Goal: Transaction & Acquisition: Book appointment/travel/reservation

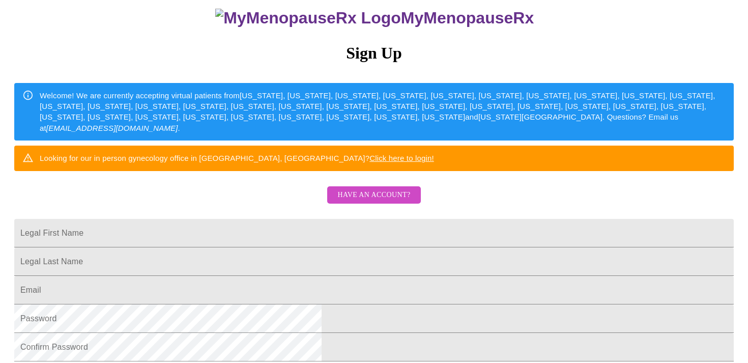
scroll to position [86, 0]
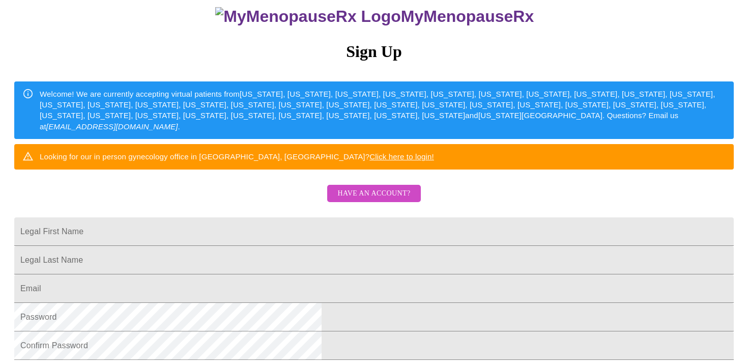
click at [376, 200] on span "Have an account?" at bounding box center [373, 193] width 73 height 13
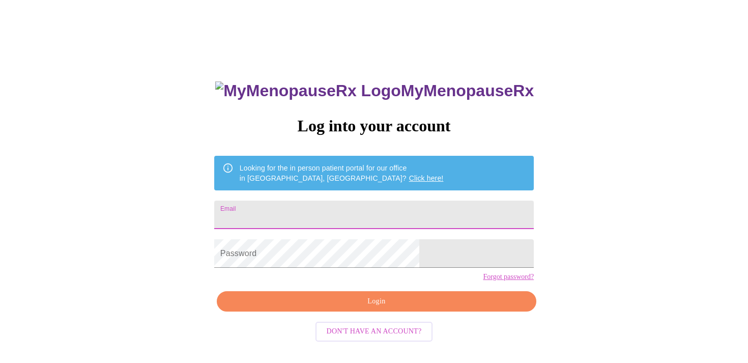
click at [358, 214] on input "Email" at bounding box center [373, 214] width 319 height 28
type input "[PERSON_NAME][EMAIL_ADDRESS][DOMAIN_NAME]"
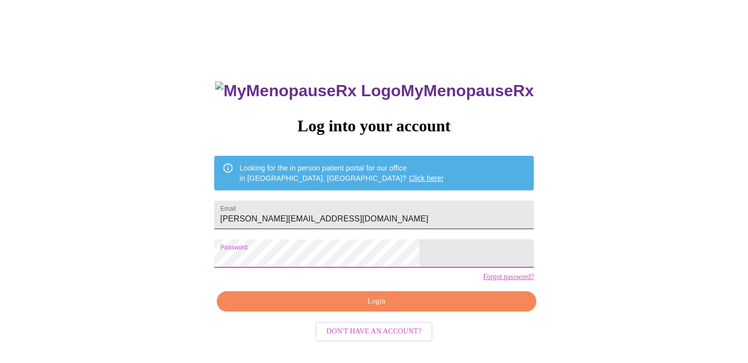
click at [358, 214] on input "[PERSON_NAME][EMAIL_ADDRESS][DOMAIN_NAME]" at bounding box center [373, 214] width 319 height 28
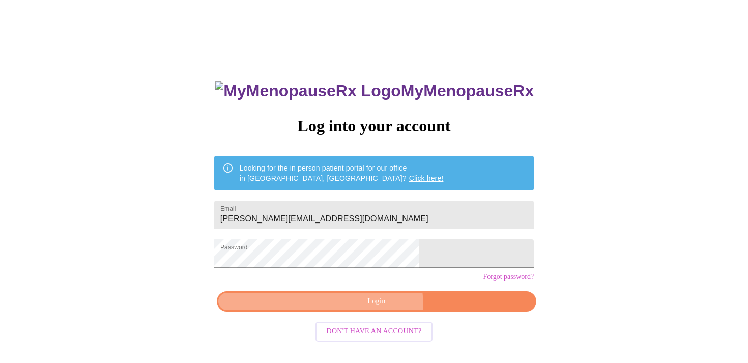
click at [376, 308] on span "Login" at bounding box center [376, 301] width 296 height 13
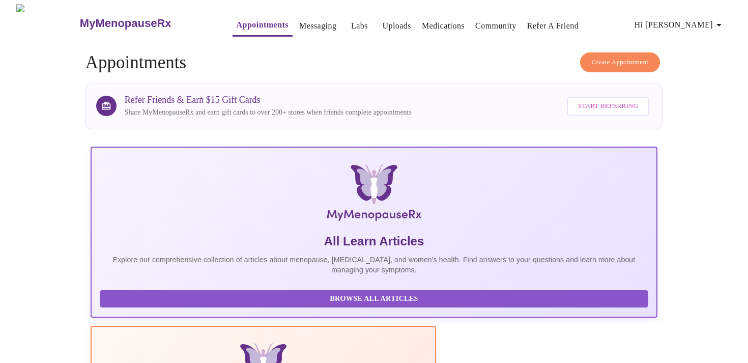
click at [616, 61] on span "Create Appointment" at bounding box center [619, 62] width 57 height 12
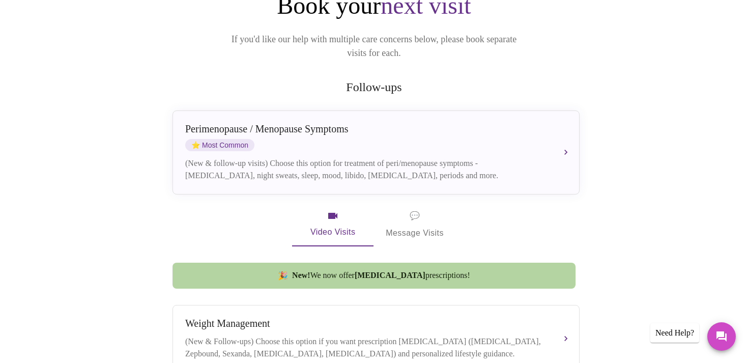
scroll to position [140, 0]
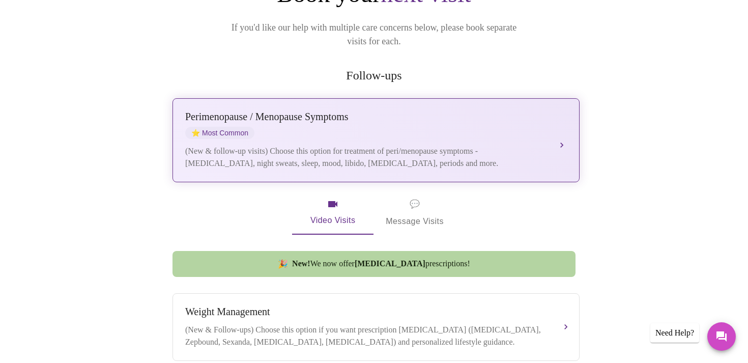
click at [552, 117] on div "[MEDICAL_DATA] / Menopause Symptoms ⭐ Most Common (New & follow-up visits) Choo…" at bounding box center [375, 140] width 381 height 58
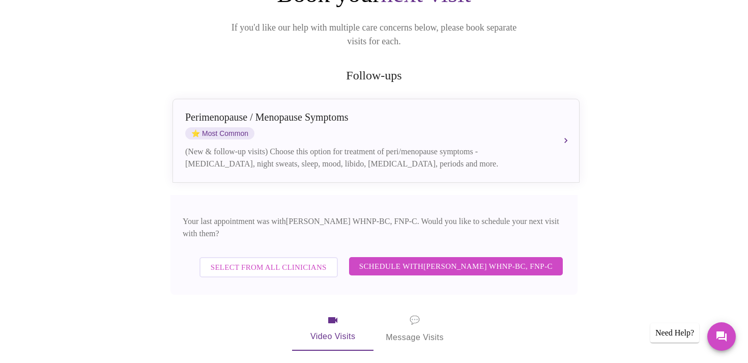
click at [468, 259] on span "Schedule with [PERSON_NAME] WHNP-BC, FNP-C" at bounding box center [455, 265] width 193 height 13
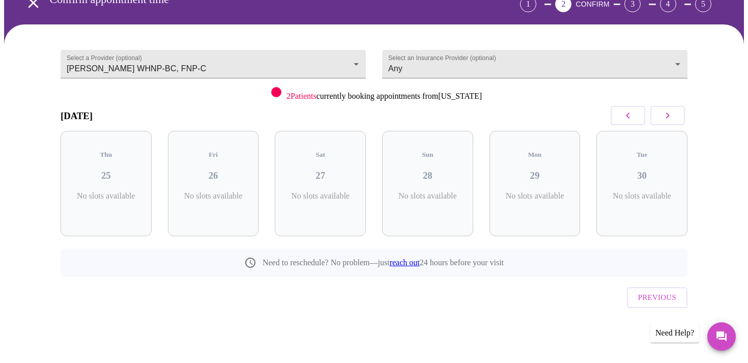
scroll to position [37, 0]
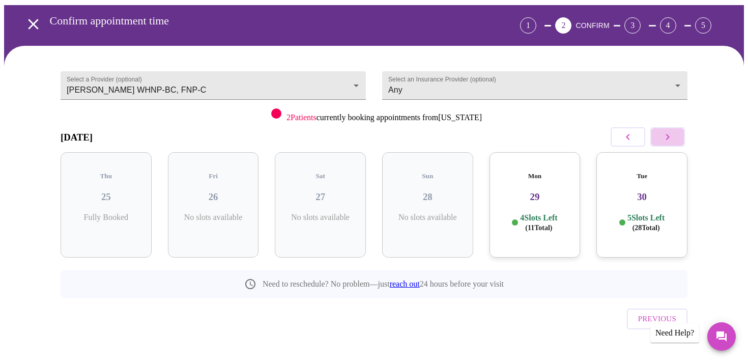
click at [668, 132] on icon "button" at bounding box center [667, 137] width 12 height 12
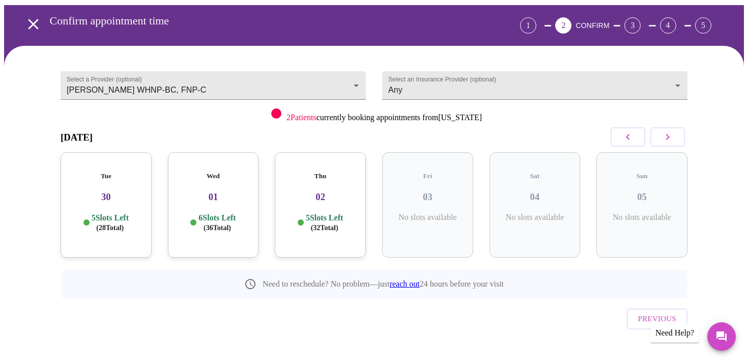
click at [666, 136] on icon "button" at bounding box center [667, 137] width 12 height 12
click at [665, 133] on icon "button" at bounding box center [667, 137] width 12 height 12
click at [664, 136] on icon "button" at bounding box center [667, 137] width 12 height 12
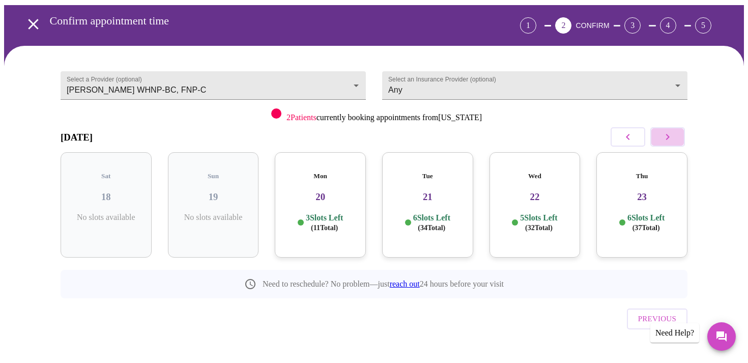
click at [664, 136] on icon "button" at bounding box center [667, 137] width 12 height 12
click at [115, 191] on h3 "30" at bounding box center [106, 196] width 75 height 11
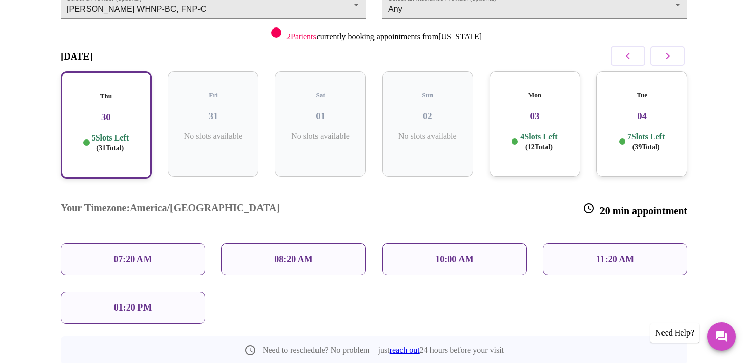
scroll to position [124, 0]
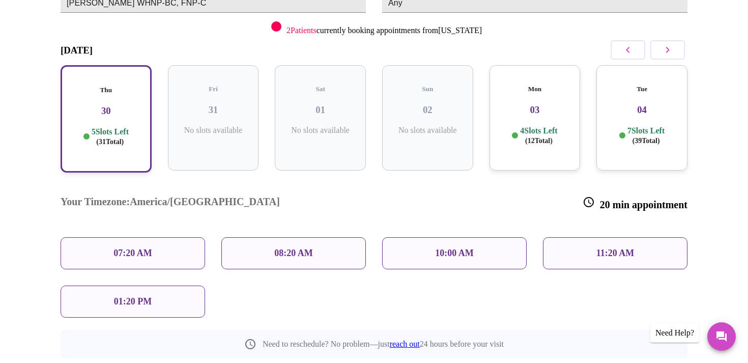
click at [592, 237] on div "11:20 AM" at bounding box center [615, 253] width 144 height 32
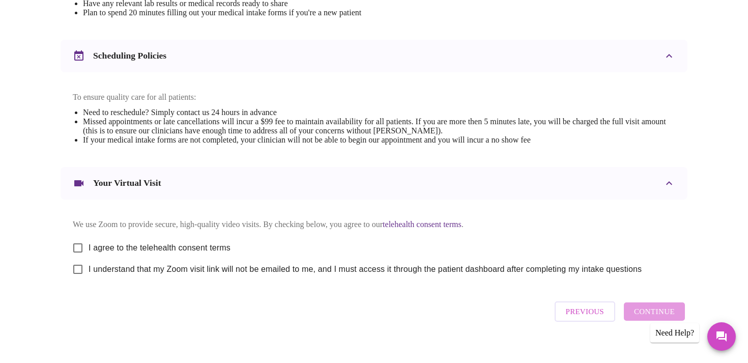
scroll to position [374, 0]
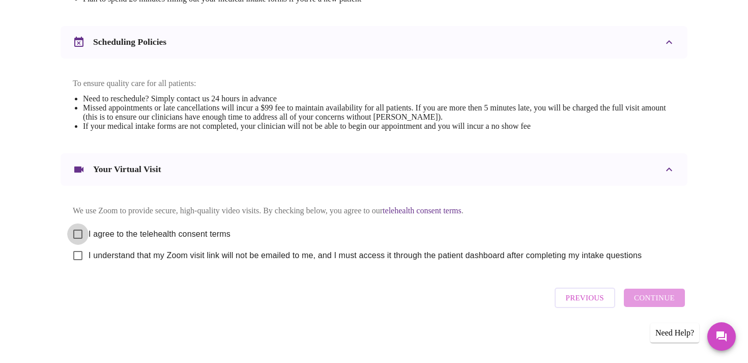
click at [75, 231] on input "I agree to the telehealth consent terms" at bounding box center [77, 233] width 21 height 21
checkbox input "true"
click at [78, 257] on input "I understand that my Zoom visit link will not be emailed to me, and I must acce…" at bounding box center [77, 255] width 21 height 21
checkbox input "true"
click at [652, 296] on span "Continue" at bounding box center [654, 297] width 41 height 13
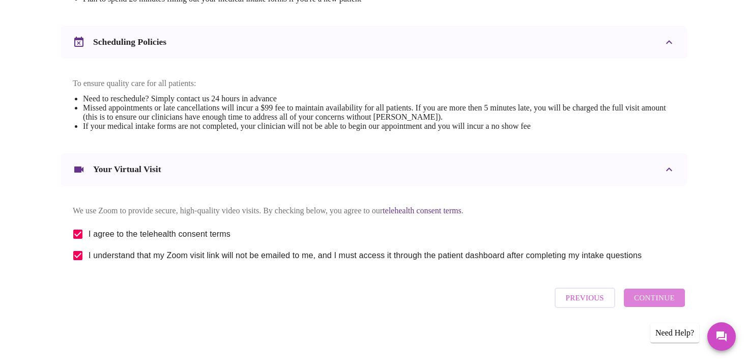
scroll to position [70, 0]
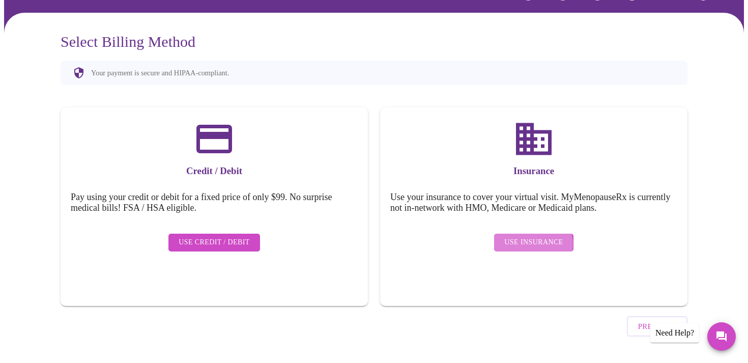
click at [532, 236] on span "Use Insurance" at bounding box center [533, 242] width 58 height 13
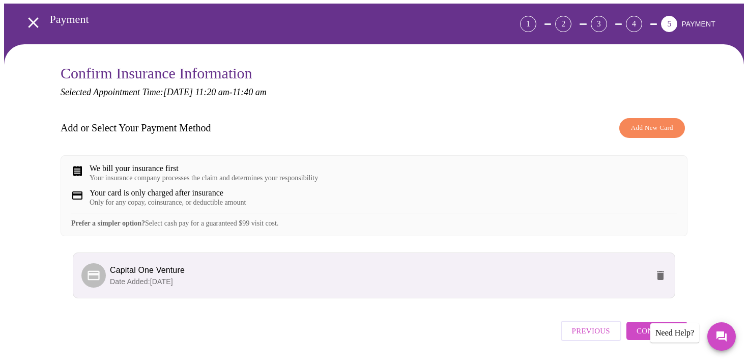
scroll to position [79, 0]
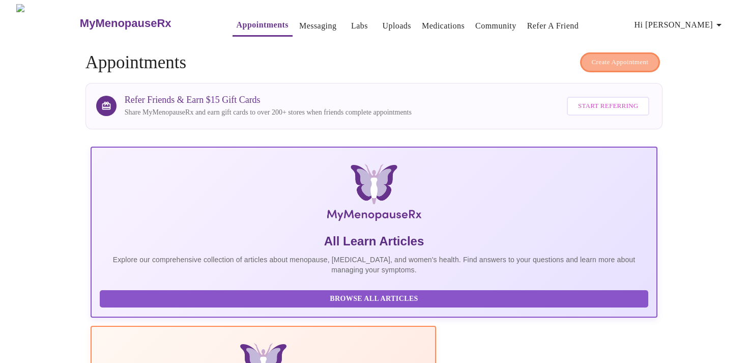
click at [613, 56] on span "Create Appointment" at bounding box center [619, 62] width 57 height 12
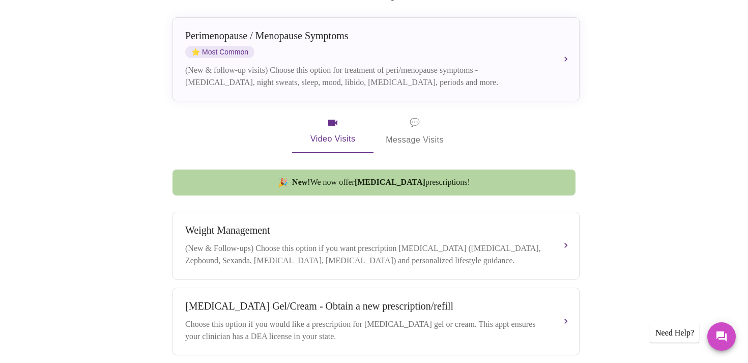
scroll to position [225, 0]
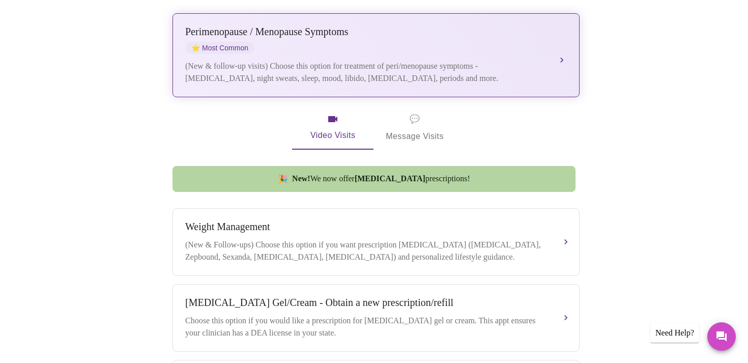
click at [559, 38] on button "[MEDICAL_DATA] / Menopause Symptoms ⭐ Most Common (New & follow-up visits) Choo…" at bounding box center [375, 55] width 407 height 84
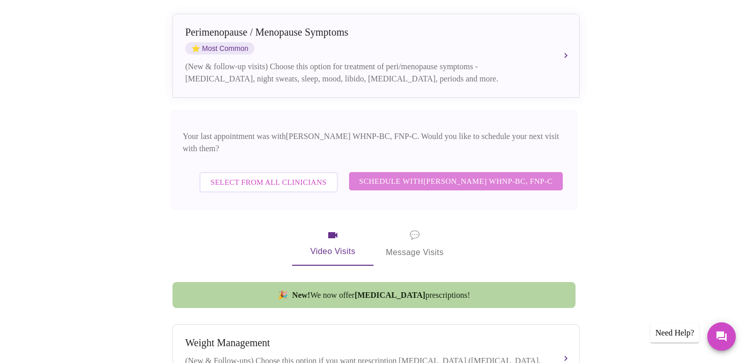
click at [452, 174] on span "Schedule with [PERSON_NAME] WHNP-BC, FNP-C" at bounding box center [455, 180] width 193 height 13
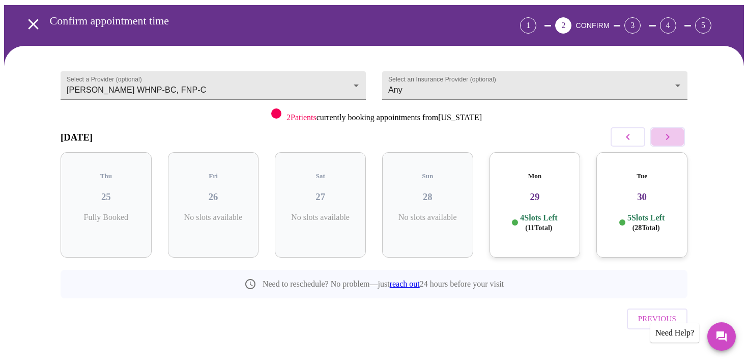
click at [667, 142] on icon "button" at bounding box center [667, 137] width 12 height 12
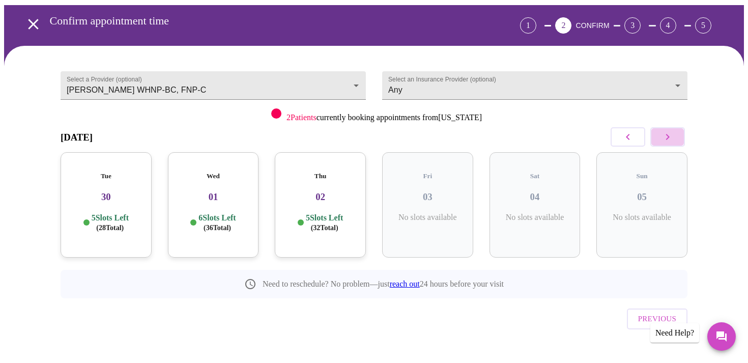
click at [670, 138] on icon "button" at bounding box center [667, 137] width 12 height 12
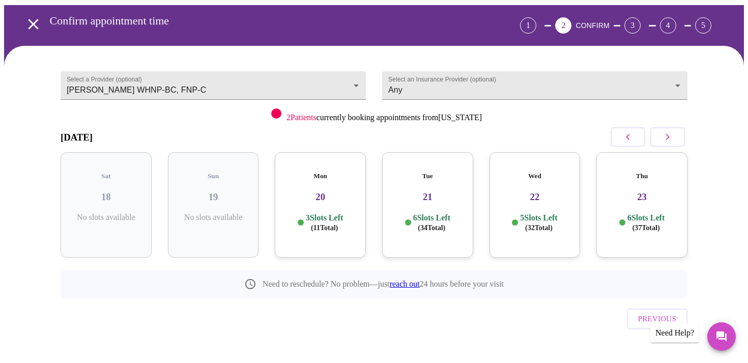
click at [670, 138] on icon "button" at bounding box center [667, 137] width 12 height 12
click at [107, 191] on h3 "30" at bounding box center [106, 196] width 75 height 11
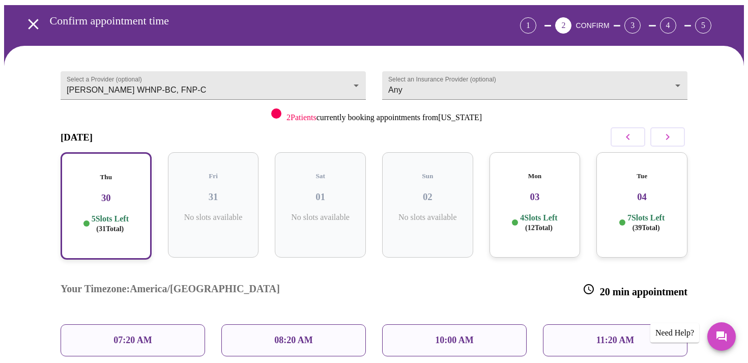
click at [578, 324] on div "11:20 AM" at bounding box center [615, 340] width 144 height 32
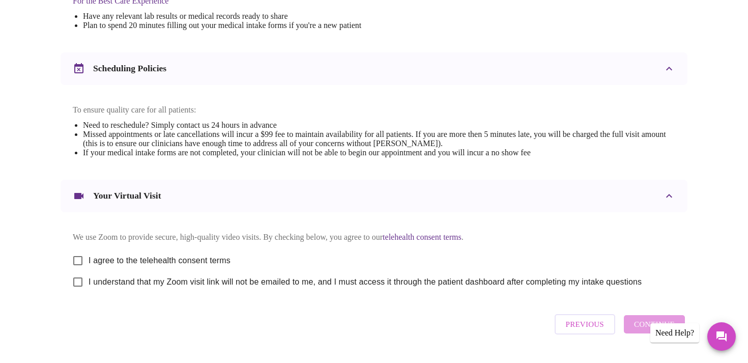
scroll to position [374, 0]
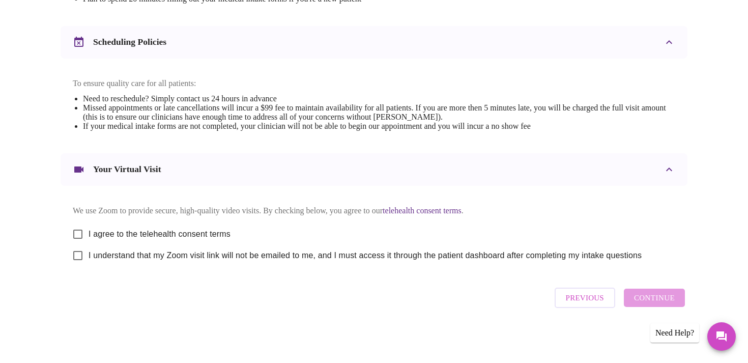
click at [80, 235] on input "I agree to the telehealth consent terms" at bounding box center [77, 233] width 21 height 21
checkbox input "true"
click at [79, 252] on input "I understand that my Zoom visit link will not be emailed to me, and I must acce…" at bounding box center [77, 255] width 21 height 21
checkbox input "true"
click at [630, 300] on button "Continue" at bounding box center [654, 297] width 61 height 18
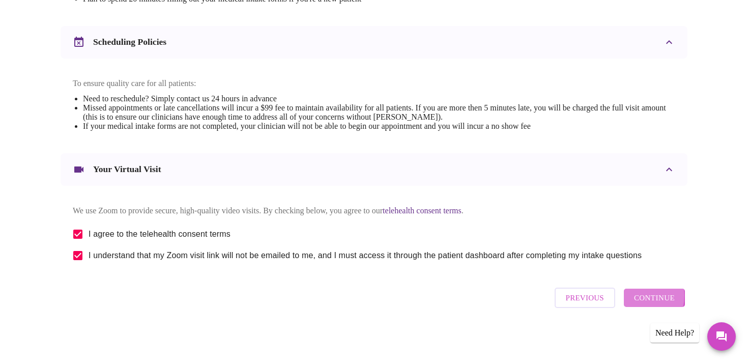
scroll to position [70, 0]
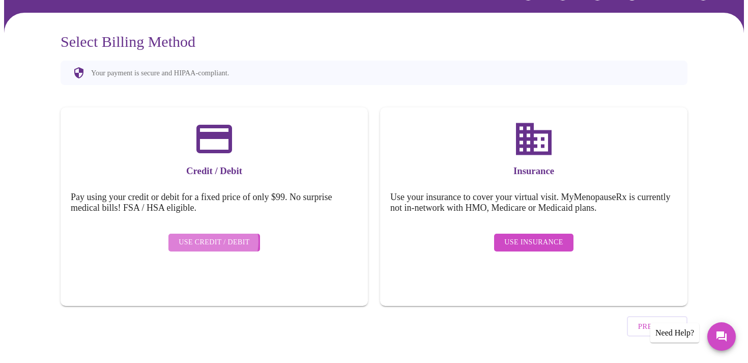
click at [211, 236] on span "Use Credit / Debit" at bounding box center [214, 242] width 71 height 13
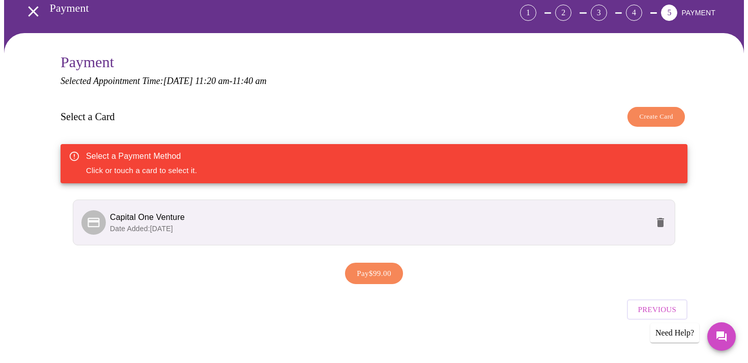
scroll to position [53, 0]
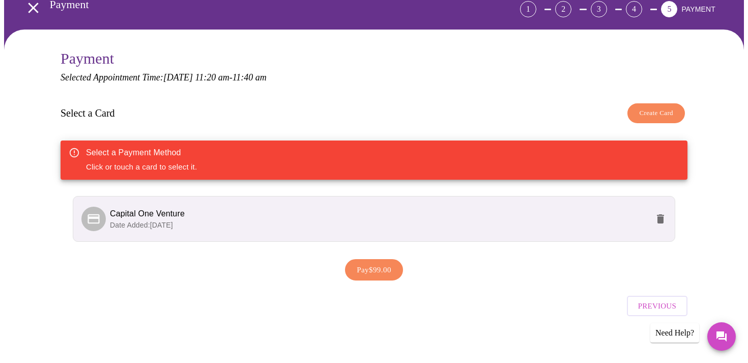
click at [146, 213] on span "Capital One Venture" at bounding box center [147, 213] width 75 height 9
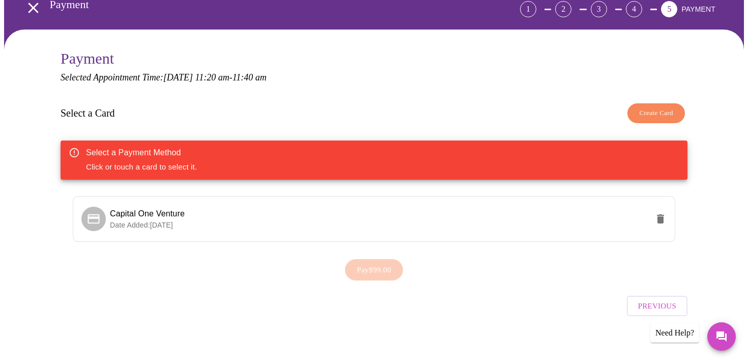
click at [364, 266] on div "Pay $99.00" at bounding box center [374, 270] width 627 height 32
